Goal: Information Seeking & Learning: Learn about a topic

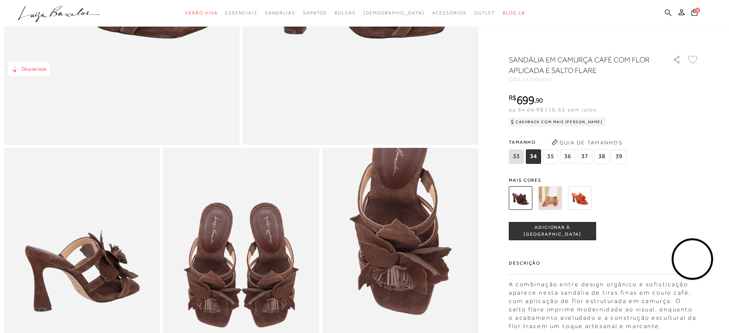
click at [667, 12] on icon at bounding box center [668, 12] width 7 height 7
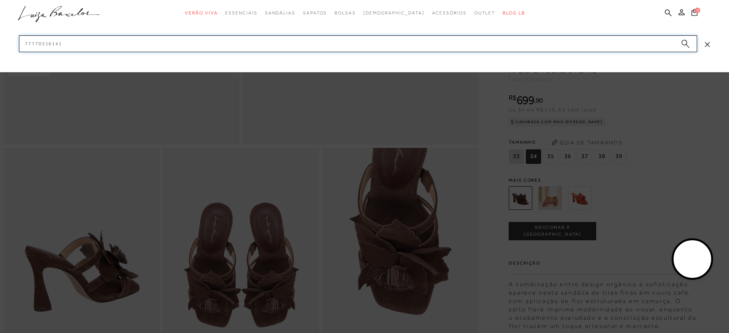
paste input "130101011 (3)"
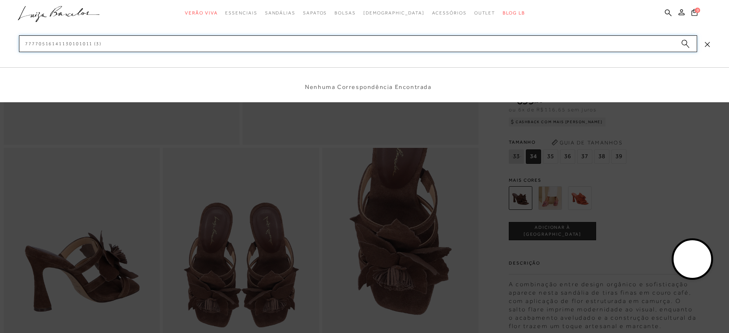
paste input
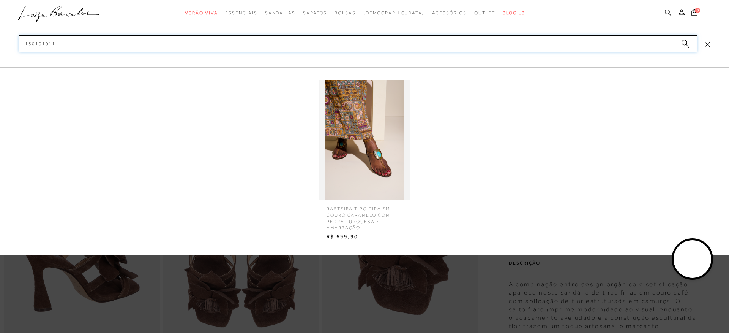
type input "130101011"
click at [343, 101] on img at bounding box center [364, 140] width 91 height 120
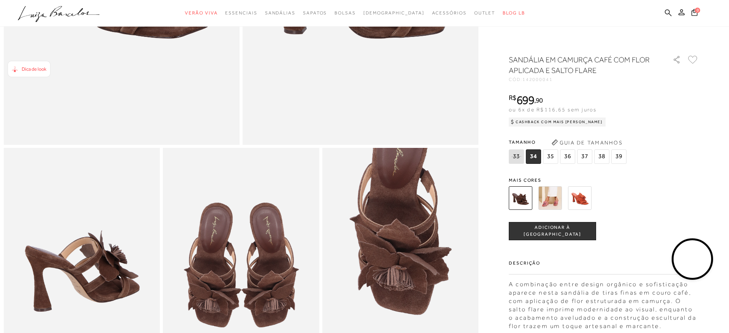
scroll to position [261, 0]
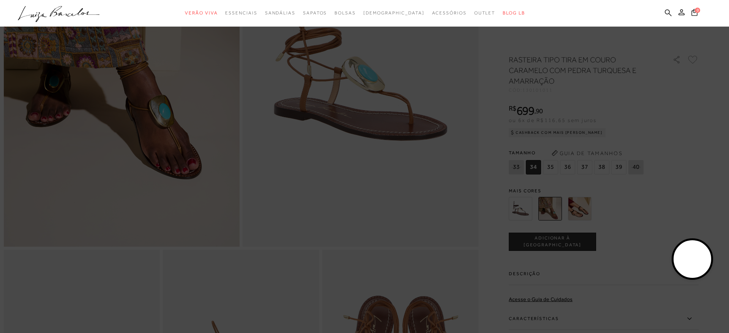
scroll to position [196, 0]
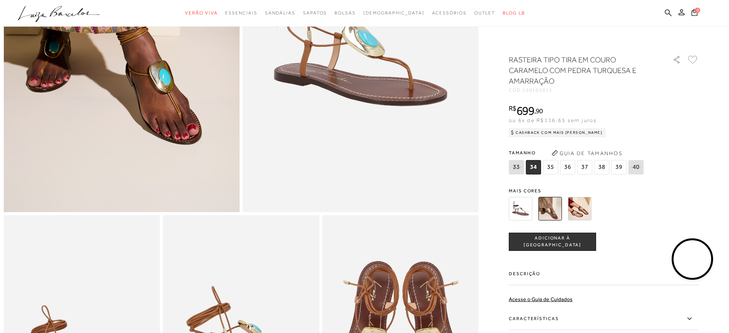
click at [613, 276] on label "Descrição" at bounding box center [604, 274] width 190 height 22
click at [0, 0] on input "Descrição" at bounding box center [0, 0] width 0 height 0
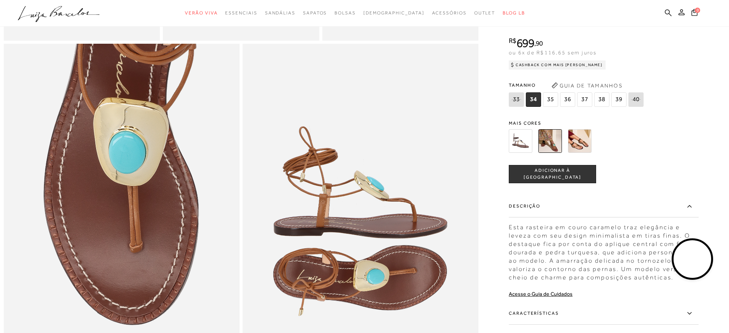
scroll to position [599, 0]
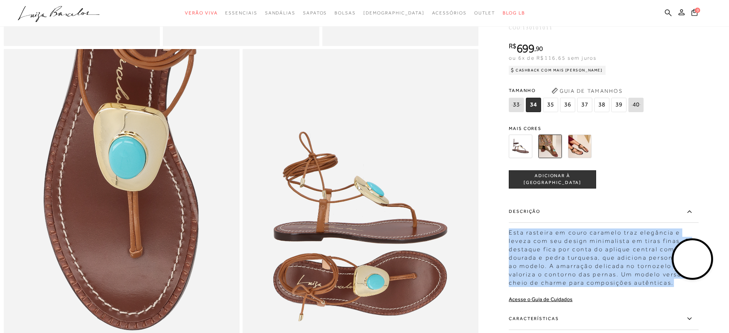
drag, startPoint x: 566, startPoint y: 263, endPoint x: 510, endPoint y: 228, distance: 65.9
click at [510, 228] on div "Esta rasteira em couro caramelo traz elegância e leveza com seu design minimali…" at bounding box center [604, 255] width 190 height 62
copy div "Esta rasteira em couro caramelo traz elegância e leveza com seu design minimali…"
click at [518, 147] on img at bounding box center [521, 146] width 24 height 24
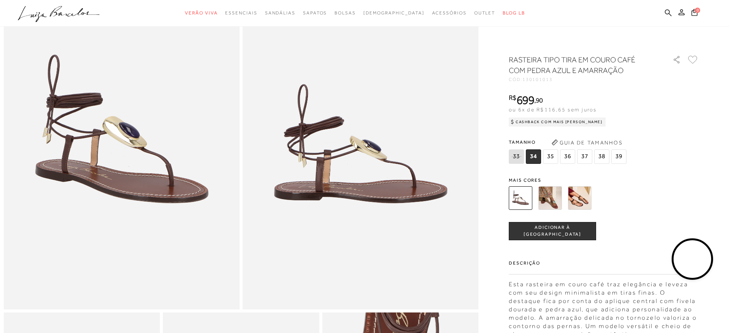
scroll to position [110, 0]
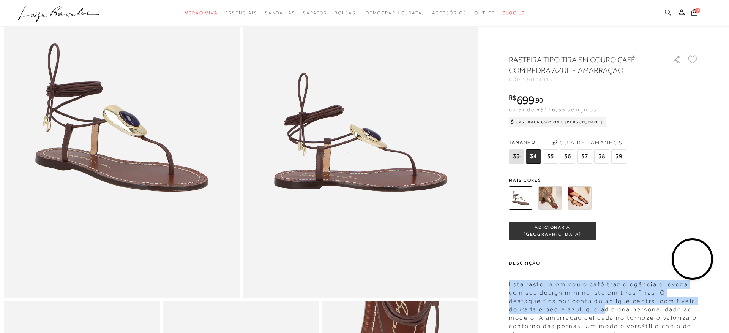
drag, startPoint x: 522, startPoint y: 286, endPoint x: 570, endPoint y: 305, distance: 51.5
click at [569, 310] on div "Esta rasteira em couro café traz elegância e leveza com seu design minimalista …" at bounding box center [604, 307] width 190 height 62
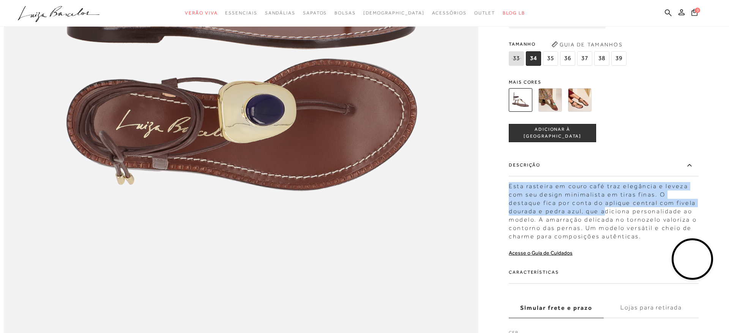
scroll to position [1008, 0]
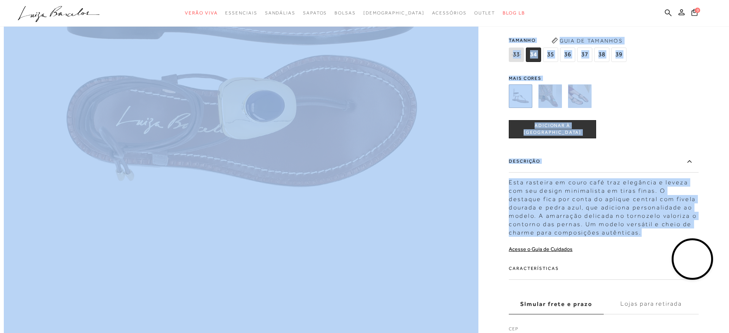
drag, startPoint x: 615, startPoint y: 233, endPoint x: 507, endPoint y: 182, distance: 119.4
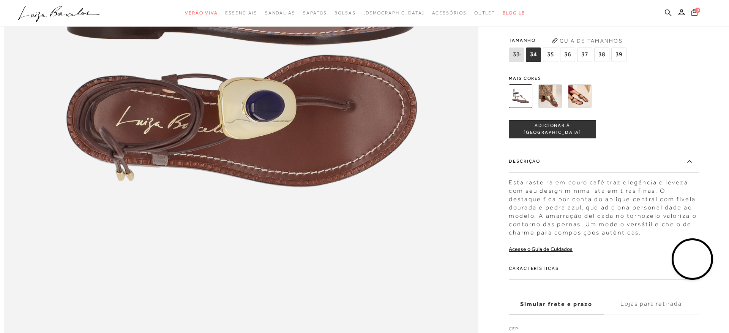
drag, startPoint x: 507, startPoint y: 181, endPoint x: 502, endPoint y: 180, distance: 5.4
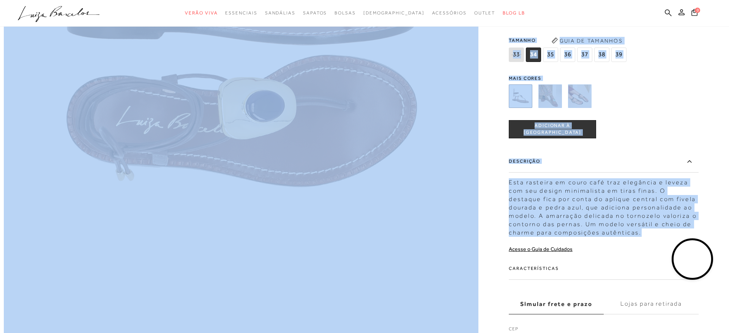
drag, startPoint x: 518, startPoint y: 190, endPoint x: 615, endPoint y: 235, distance: 107.2
click at [510, 98] on img at bounding box center [521, 96] width 24 height 24
click at [516, 101] on img at bounding box center [521, 96] width 24 height 24
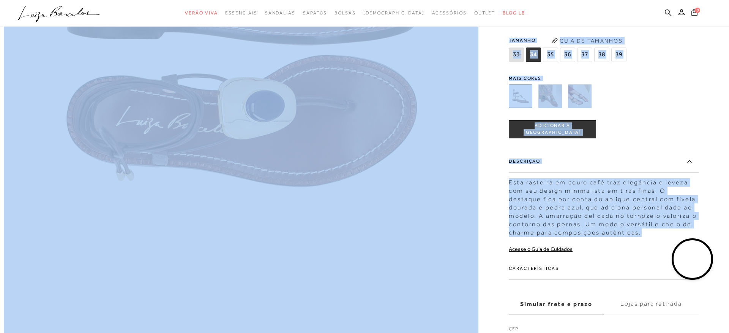
click at [578, 99] on img at bounding box center [580, 96] width 24 height 24
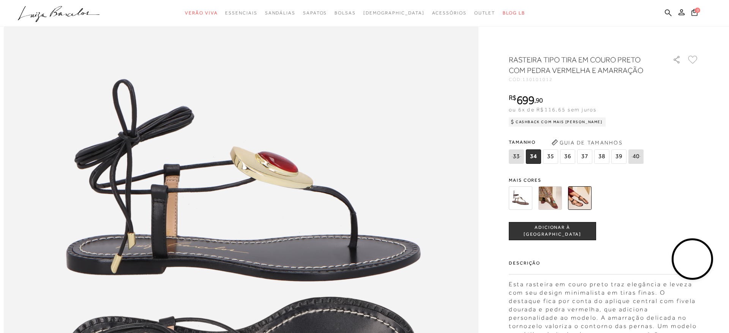
scroll to position [741, 0]
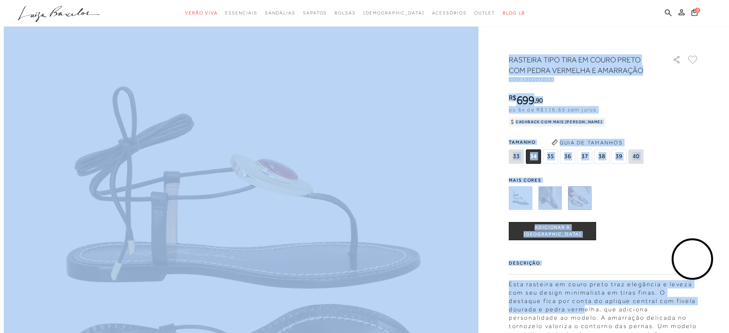
drag, startPoint x: 517, startPoint y: 286, endPoint x: 546, endPoint y: 311, distance: 38.8
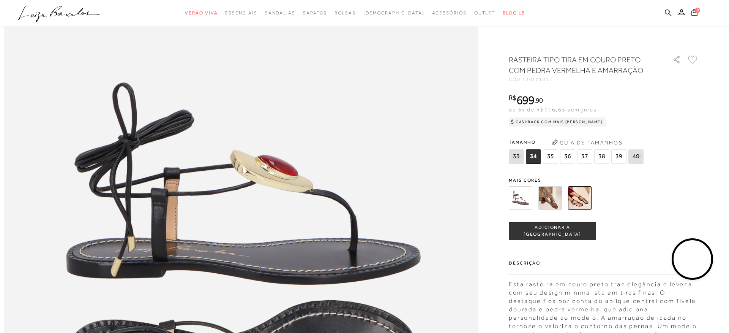
click at [577, 308] on div "Esta rasteira em couro preto traz elegância e leveza com seu design minimalista…" at bounding box center [604, 311] width 190 height 71
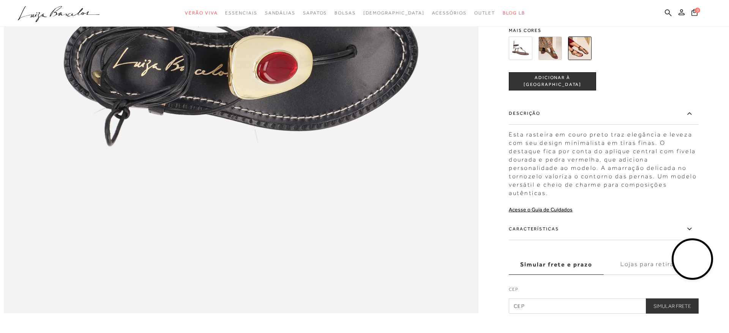
scroll to position [1047, 0]
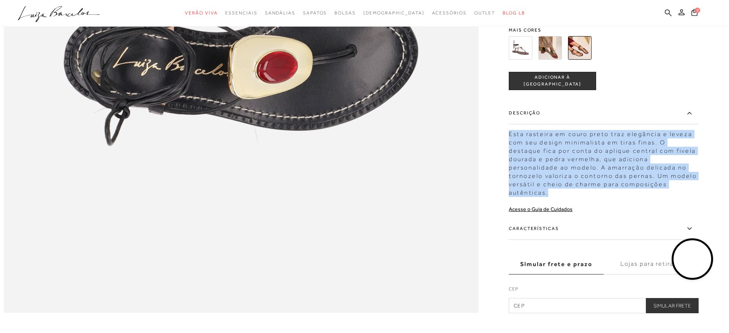
drag, startPoint x: 562, startPoint y: 162, endPoint x: 641, endPoint y: 193, distance: 84.4
click at [641, 193] on div "Esta rasteira em couro preto traz elegância e leveza com seu design minimalista…" at bounding box center [604, 161] width 190 height 71
copy div "Esta rasteira em couro preto traz elegância e leveza com seu design minimalista…"
click at [668, 11] on icon at bounding box center [668, 12] width 7 height 7
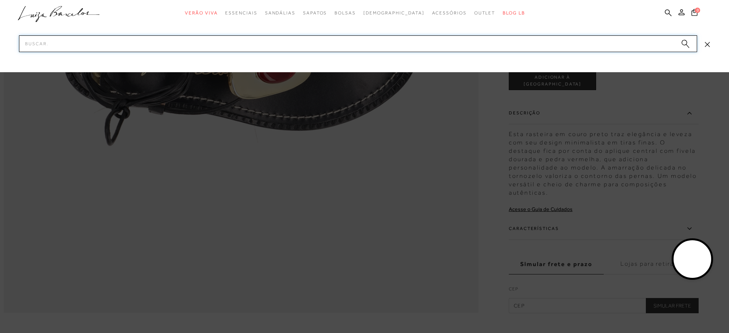
paste input "140900011"
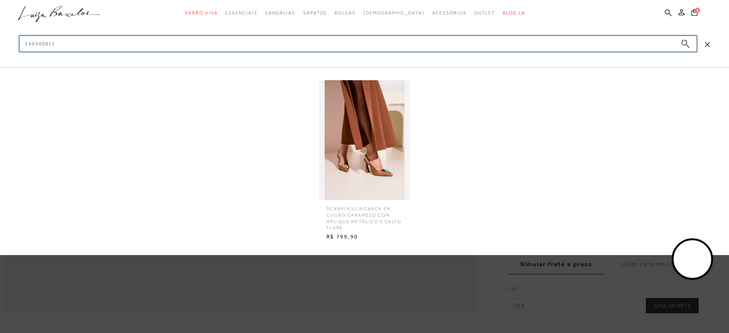
type input "140900011"
click at [357, 90] on img at bounding box center [364, 140] width 91 height 120
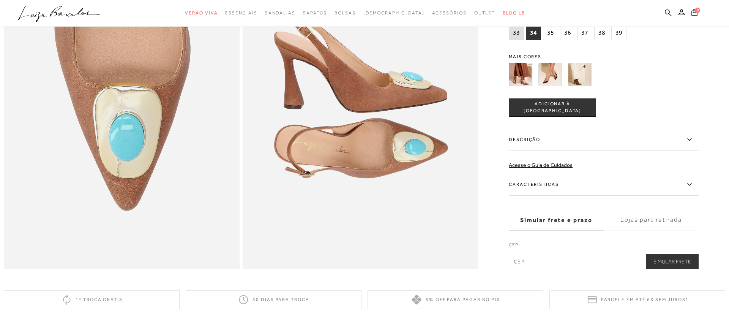
scroll to position [726, 0]
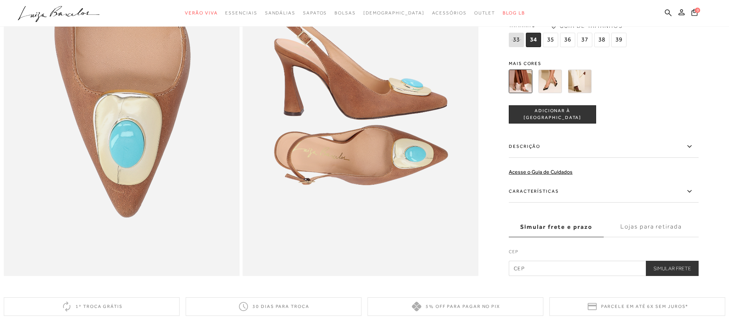
click at [531, 148] on label "Descrição" at bounding box center [604, 147] width 190 height 22
click at [0, 0] on input "Descrição" at bounding box center [0, 0] width 0 height 0
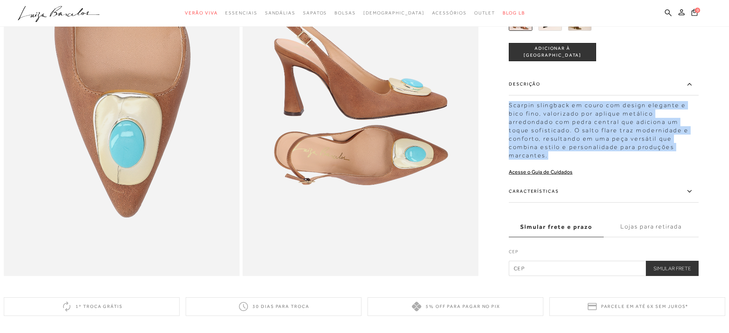
drag, startPoint x: 509, startPoint y: 113, endPoint x: 659, endPoint y: 155, distance: 155.5
click at [659, 155] on div "Scarpin slingback em couro com design elegante e bico fino, valorizado por apli…" at bounding box center [604, 128] width 190 height 62
copy div "Scarpin slingback em couro com design elegante e bico fino, valorizado por apli…"
